Goal: Information Seeking & Learning: Learn about a topic

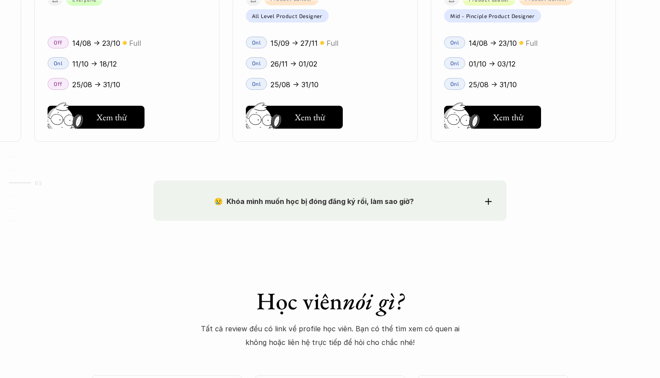
scroll to position [1396, 0]
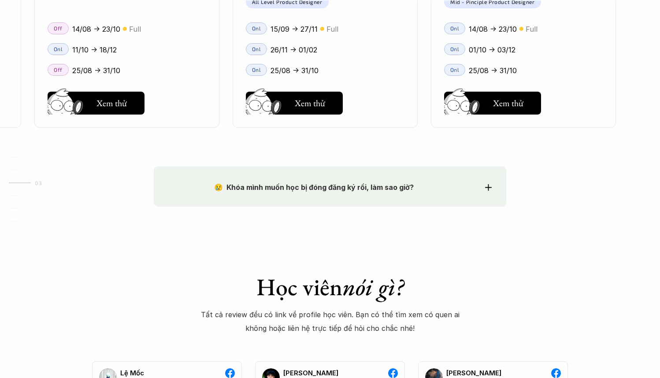
click at [401, 190] on p "😢 Khóa mình muốn học bị đóng đăng ký rồi, làm sao giờ?" at bounding box center [313, 187] width 291 height 13
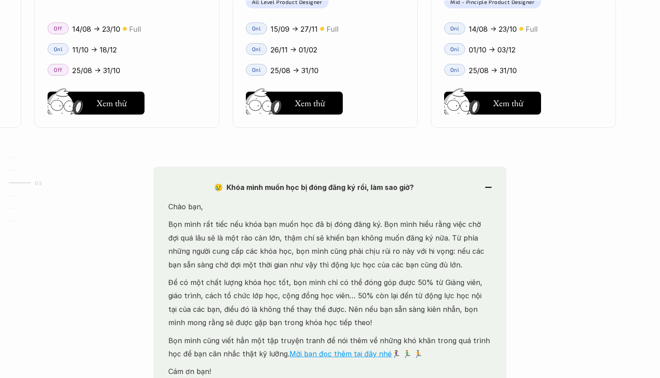
click at [401, 190] on p "😢 Khóa mình muốn học bị đóng đăng ký rồi, làm sao giờ?" at bounding box center [313, 187] width 291 height 13
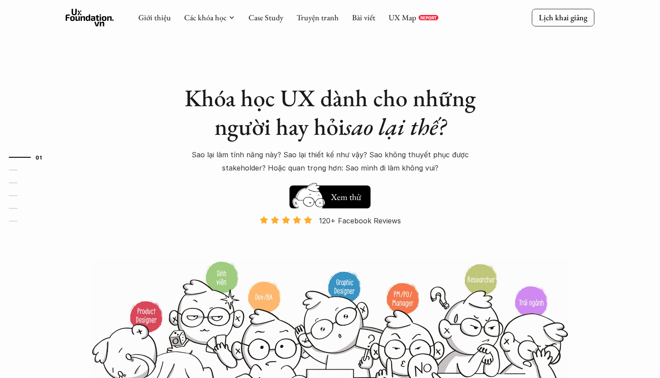
scroll to position [0, 0]
click at [412, 15] on link "UX Map" at bounding box center [403, 17] width 28 height 10
click at [404, 19] on link "UX Map" at bounding box center [403, 17] width 28 height 10
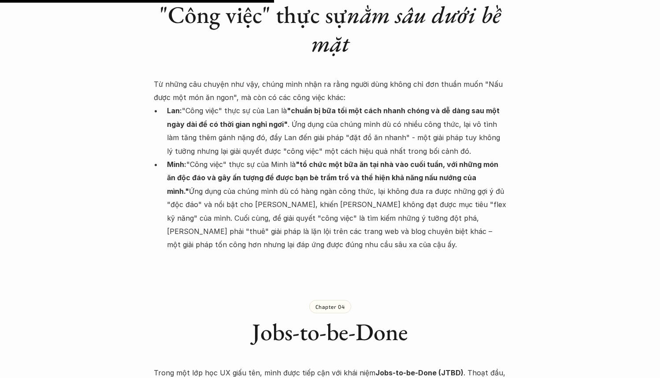
scroll to position [1230, 0]
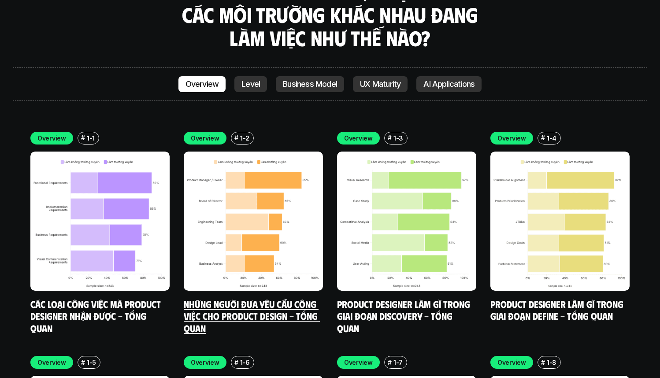
scroll to position [2610, 0]
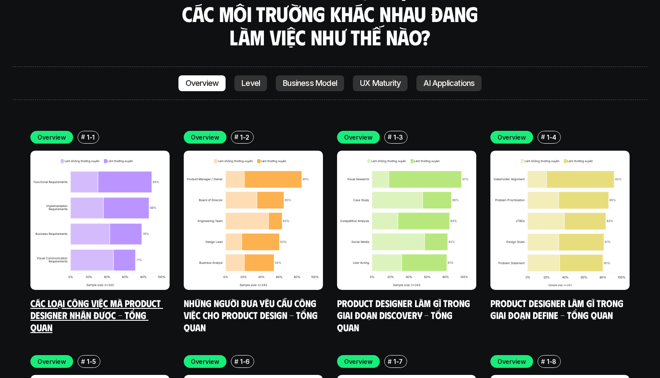
click at [153, 297] on h5 "Các loại công việc mà Product Designer nhận được - Tổng quan" at bounding box center [99, 315] width 139 height 37
click at [126, 297] on link "Các loại công việc mà Product Designer nhận được - Tổng quan" at bounding box center [96, 315] width 133 height 36
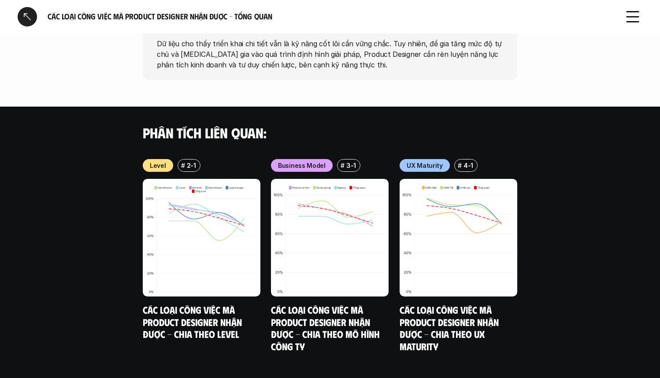
scroll to position [882, 0]
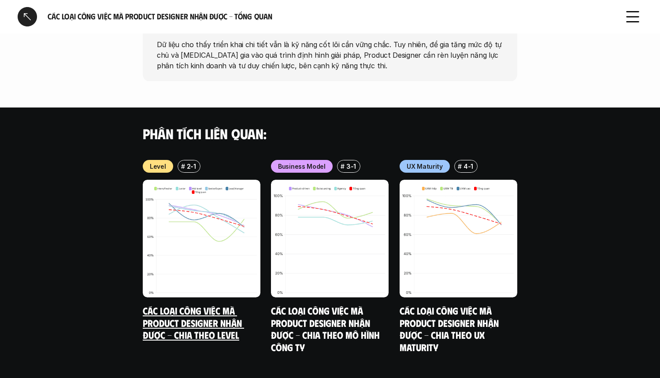
click at [167, 304] on link "Các loại công việc mà Product Designer nhận được - Chia theo Level" at bounding box center [193, 322] width 101 height 36
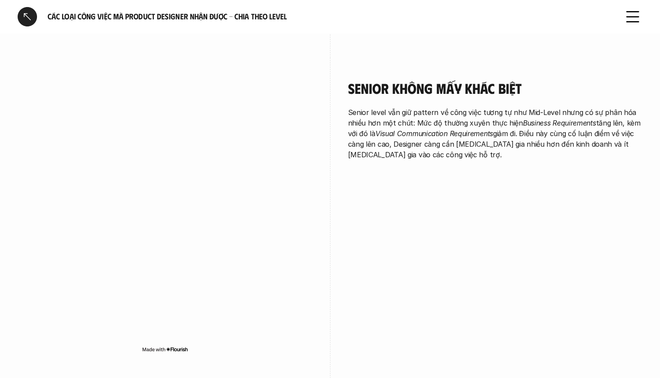
scroll to position [1475, 0]
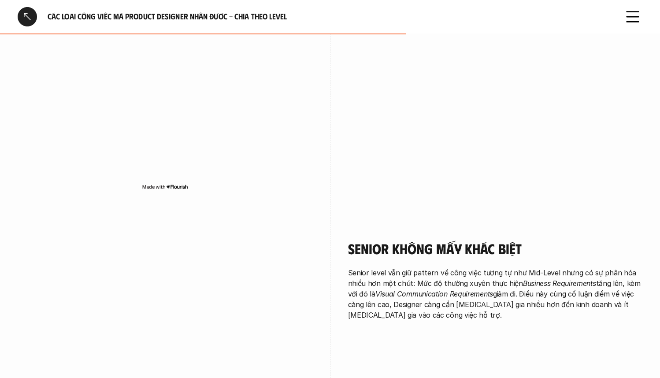
click at [25, 22] on div at bounding box center [27, 16] width 19 height 19
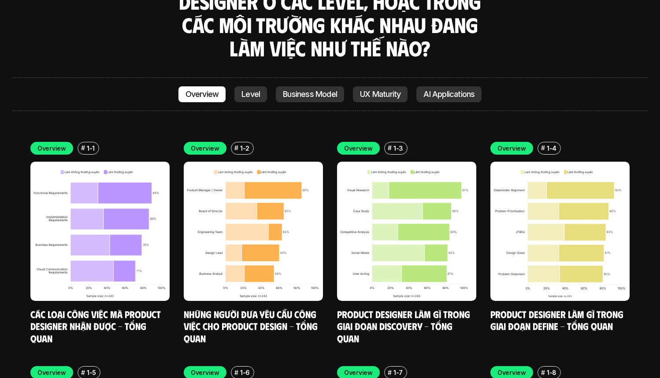
scroll to position [2595, 0]
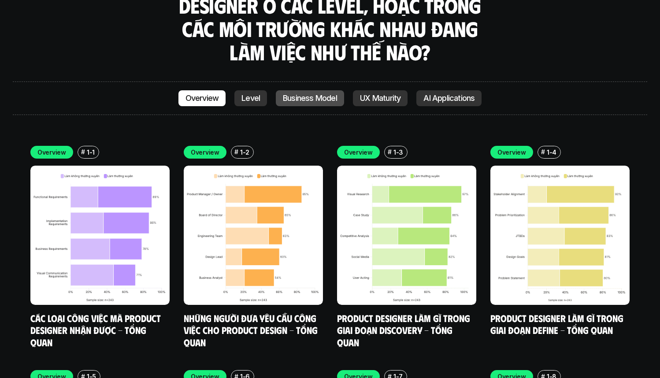
click at [325, 94] on p "Business Model" at bounding box center [310, 98] width 54 height 9
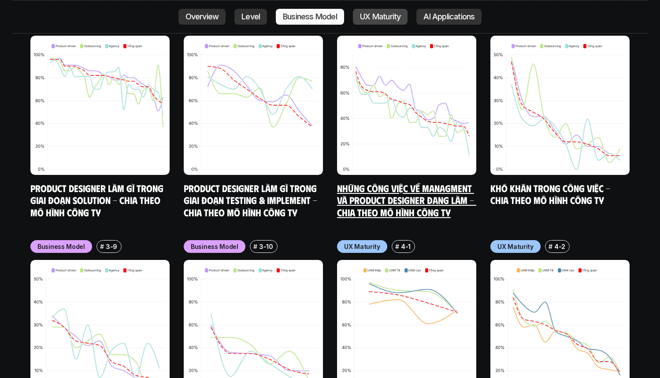
scroll to position [4078, 0]
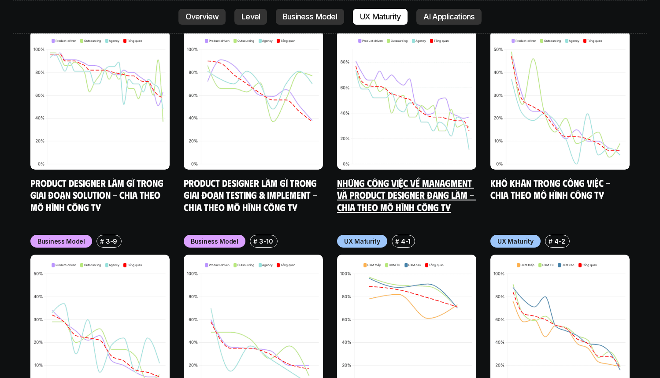
click at [420, 177] on link "Những công việc về Managment và Product Designer đang làm - Chia theo mô hình c…" at bounding box center [406, 195] width 139 height 36
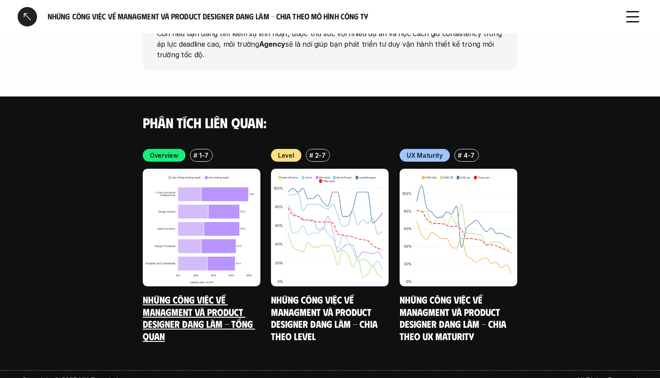
scroll to position [1744, 0]
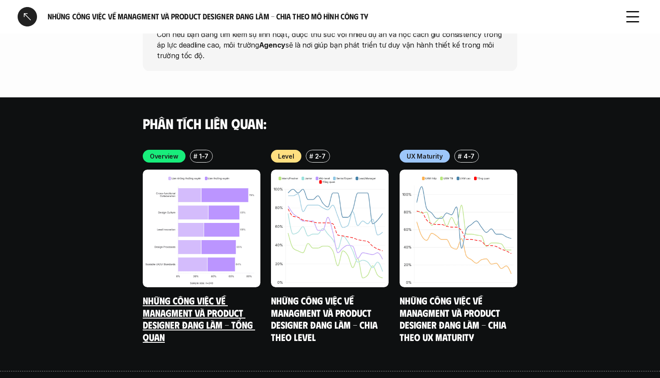
click at [188, 294] on link "Những công việc về Managment và Product Designer đang làm - Tổng quan" at bounding box center [199, 318] width 112 height 48
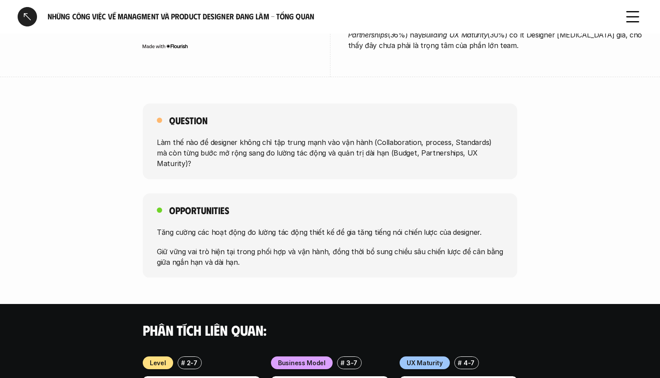
scroll to position [386, 0]
